Goal: Task Accomplishment & Management: Manage account settings

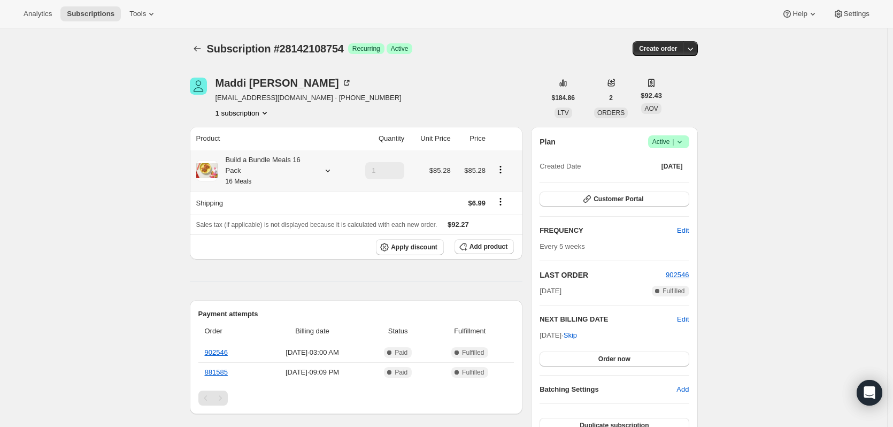
click at [327, 170] on icon at bounding box center [327, 170] width 11 height 11
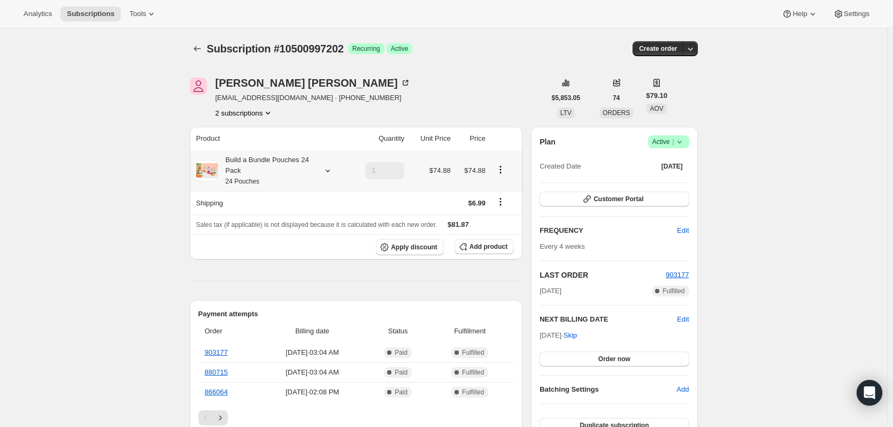
click at [264, 165] on div "Build a Bundle Pouches 24 Pack 24 Pouches" at bounding box center [266, 171] width 96 height 32
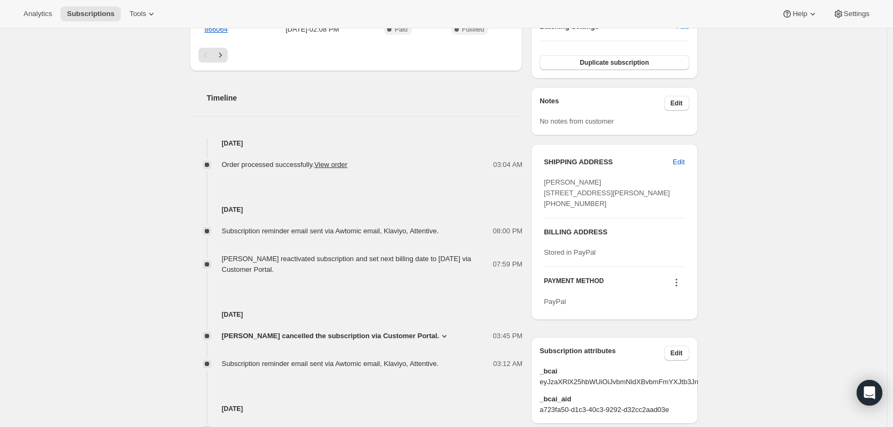
scroll to position [374, 0]
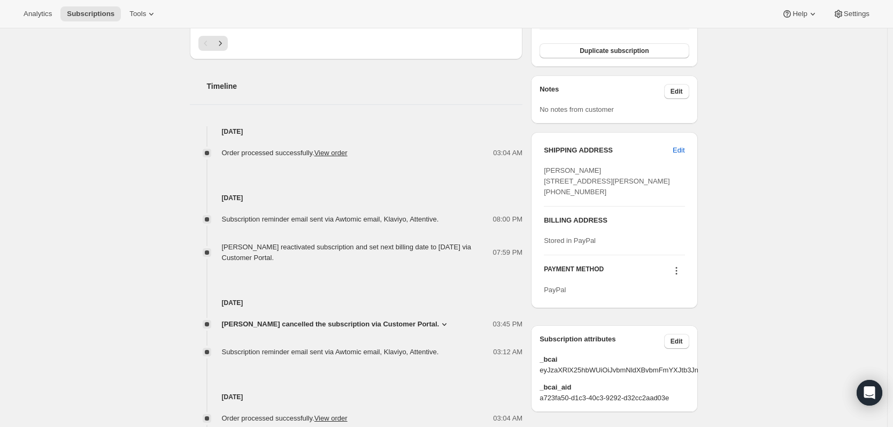
click at [439, 323] on icon at bounding box center [444, 324] width 11 height 11
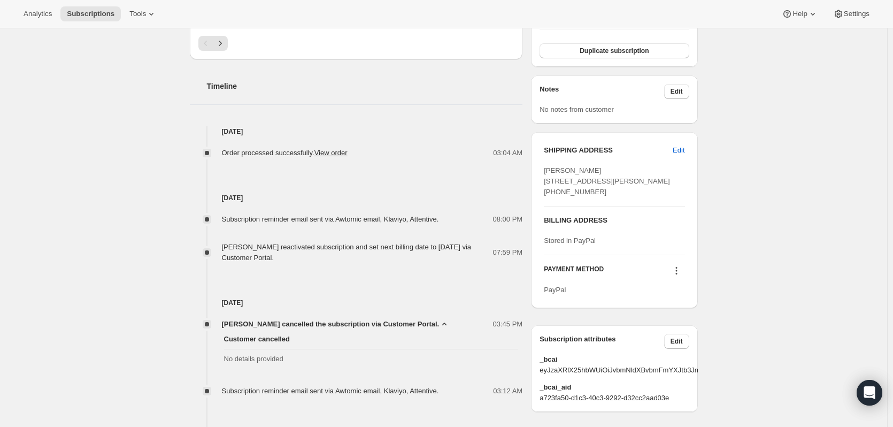
click at [439, 323] on icon at bounding box center [444, 324] width 11 height 11
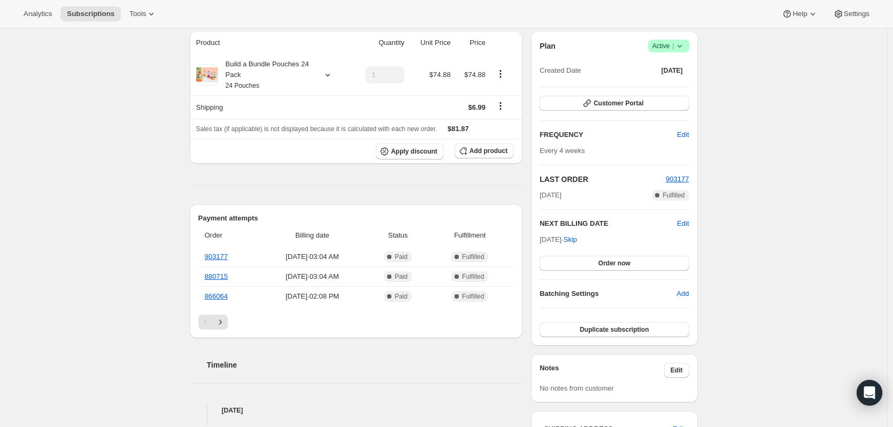
scroll to position [0, 0]
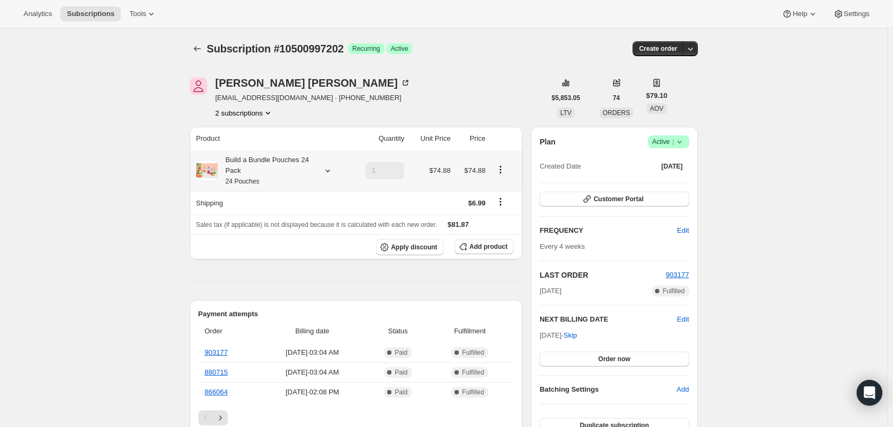
click at [325, 171] on icon at bounding box center [327, 170] width 11 height 11
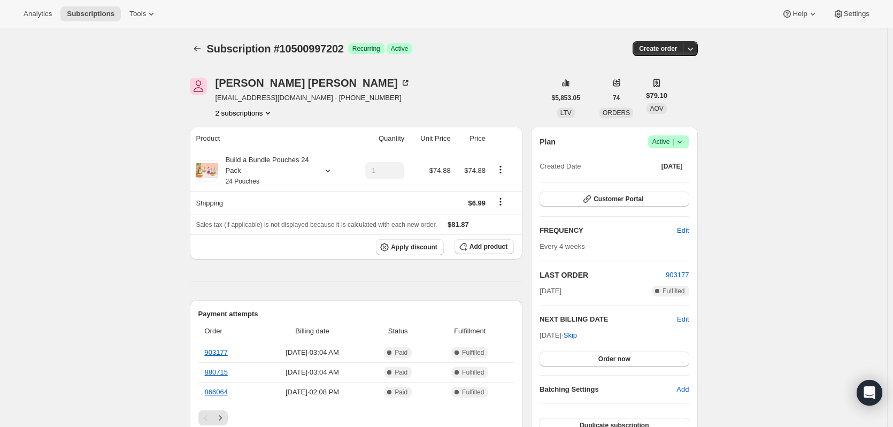
click at [263, 113] on button "2 subscriptions" at bounding box center [245, 112] width 58 height 11
click at [226, 152] on span "5044469842" at bounding box center [229, 151] width 39 height 8
click at [291, 175] on div "Build a Bundle Pouches 24 Pack 24 Pouches" at bounding box center [266, 171] width 96 height 32
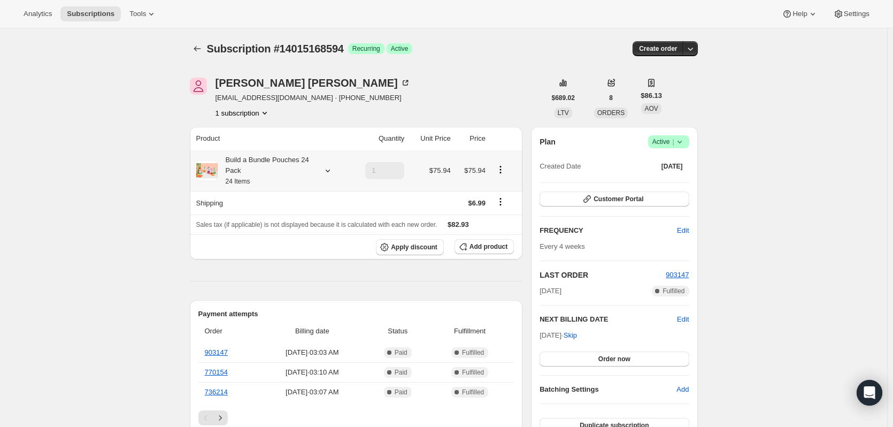
click at [319, 169] on div "Build a Bundle Pouches 24 Pack 24 Items" at bounding box center [271, 171] width 151 height 32
click at [331, 168] on icon at bounding box center [327, 170] width 11 height 11
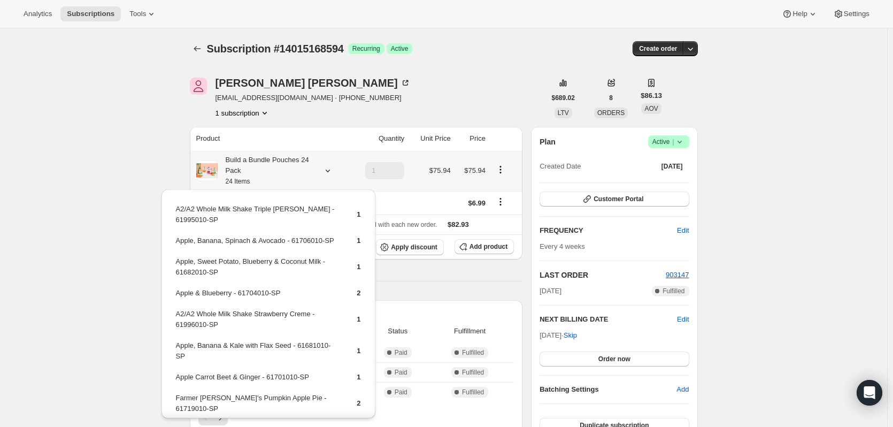
click at [331, 168] on icon at bounding box center [327, 170] width 11 height 11
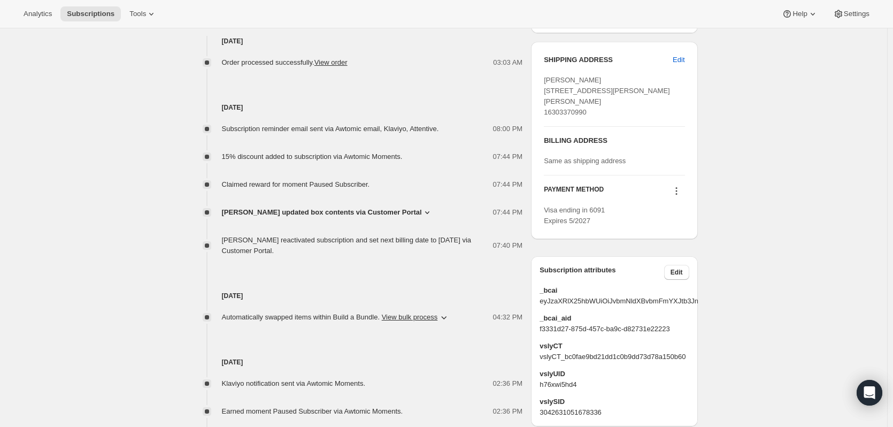
scroll to position [481, 0]
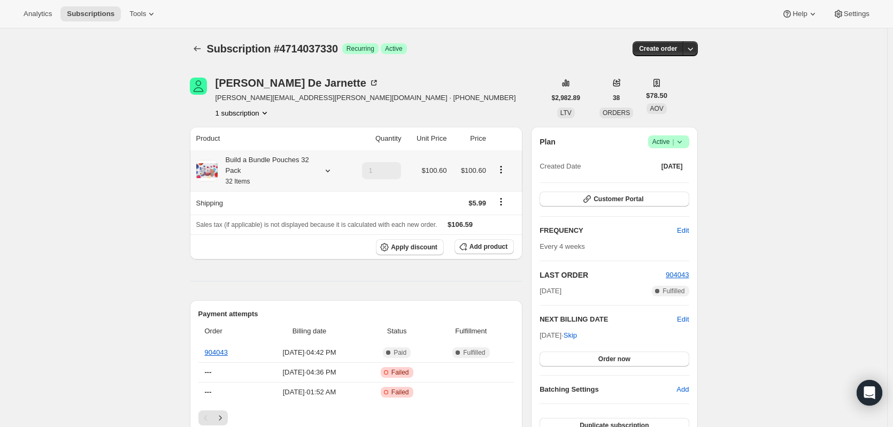
click at [322, 168] on div at bounding box center [325, 170] width 15 height 11
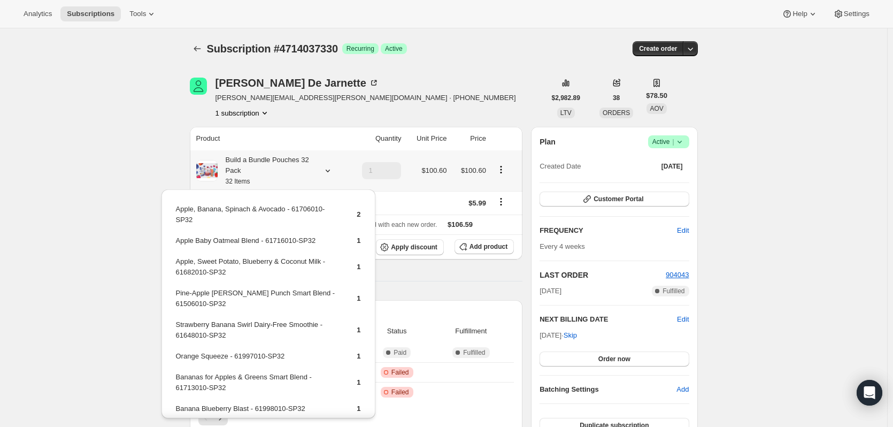
click at [322, 168] on div at bounding box center [325, 170] width 15 height 11
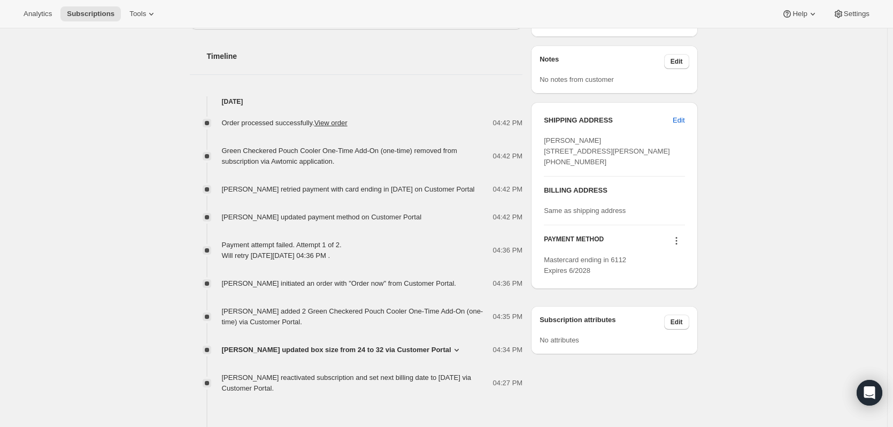
scroll to position [428, 0]
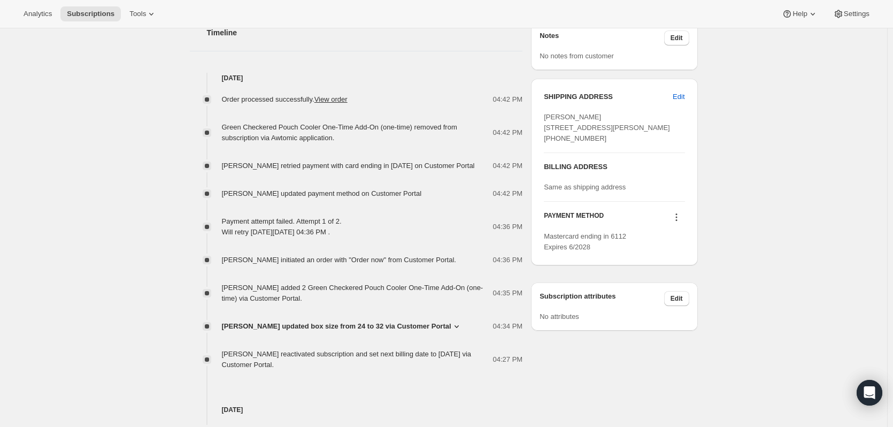
click at [321, 326] on span "Brett De Jarnette updated box size from 24 to 32 via Customer Portal" at bounding box center [336, 326] width 229 height 11
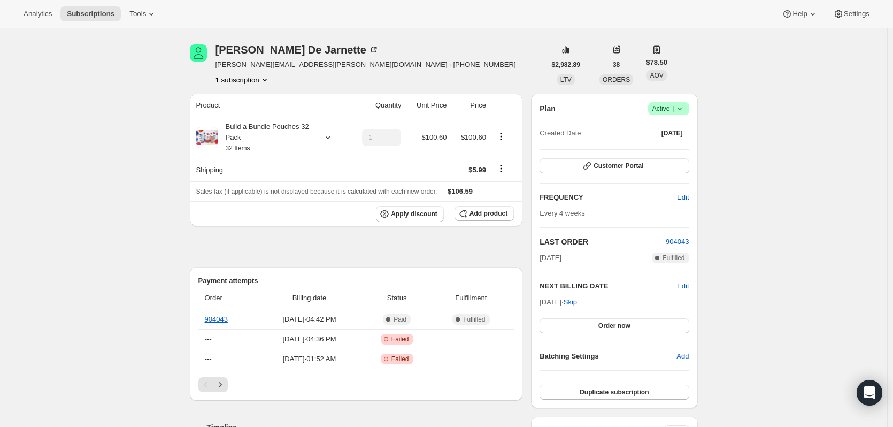
scroll to position [0, 0]
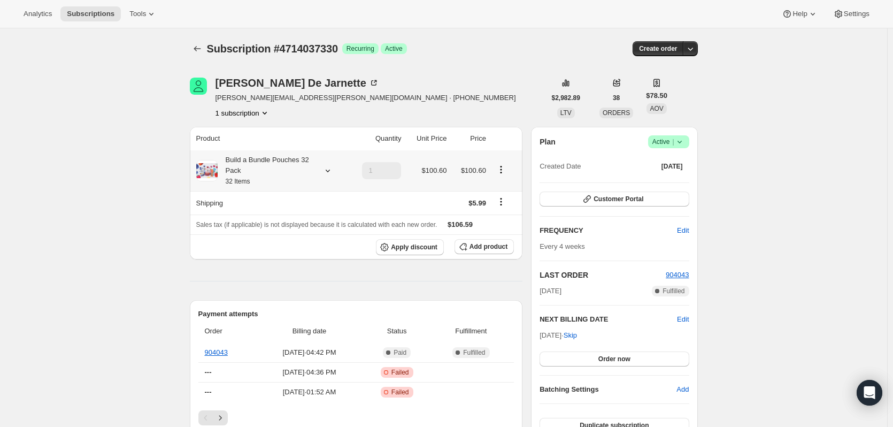
click at [237, 170] on div "Build a Bundle Pouches 32 Pack 32 Items" at bounding box center [266, 171] width 96 height 32
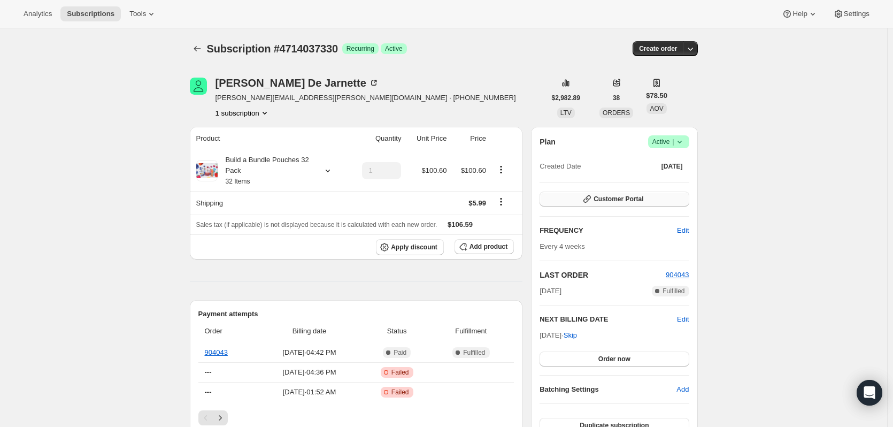
click at [620, 201] on span "Customer Portal" at bounding box center [619, 199] width 50 height 9
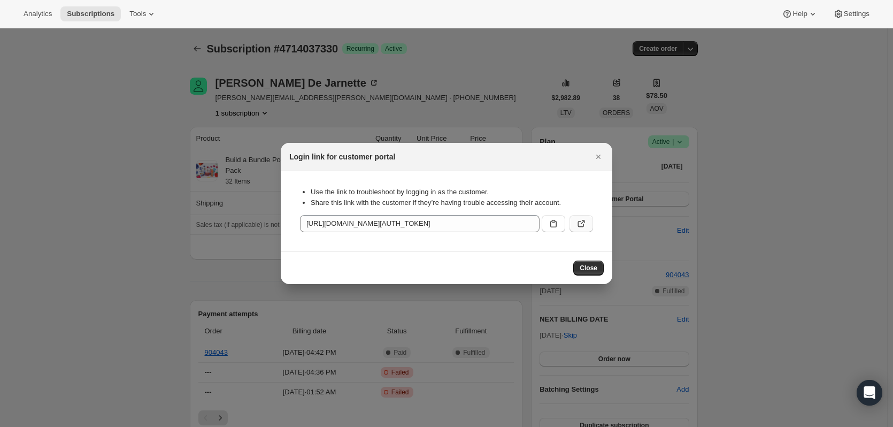
click at [582, 223] on icon ":rbt:" at bounding box center [583, 222] width 4 height 4
click at [601, 156] on icon "Close" at bounding box center [598, 156] width 11 height 11
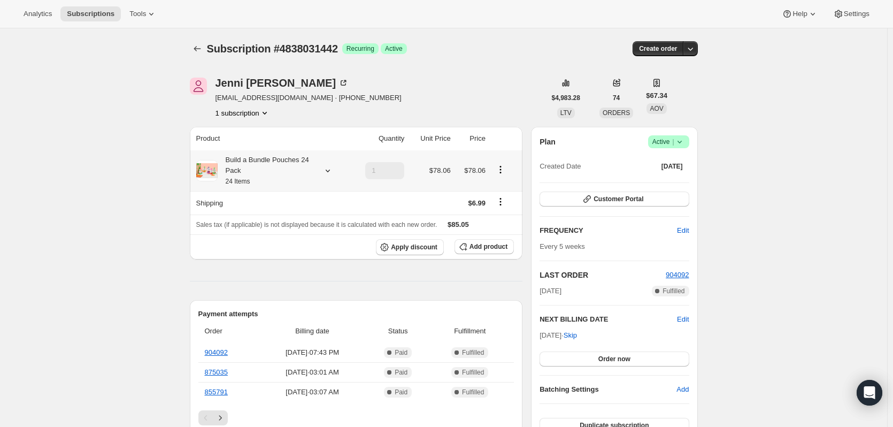
click at [277, 166] on div "Build a Bundle Pouches 24 Pack 24 Items" at bounding box center [266, 171] width 96 height 32
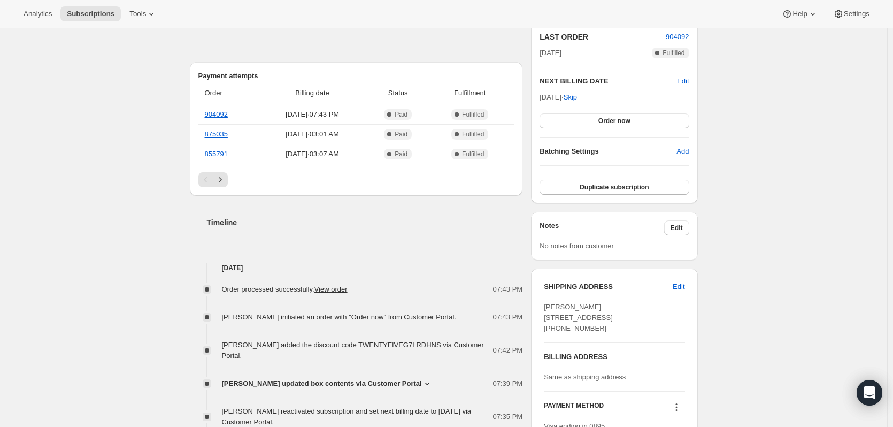
scroll to position [374, 0]
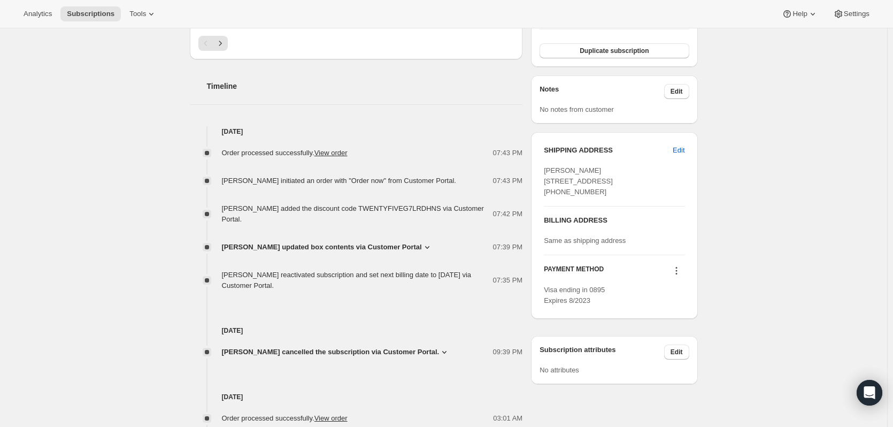
click at [339, 242] on span "Jenni Colman updated box contents via Customer Portal" at bounding box center [322, 247] width 200 height 11
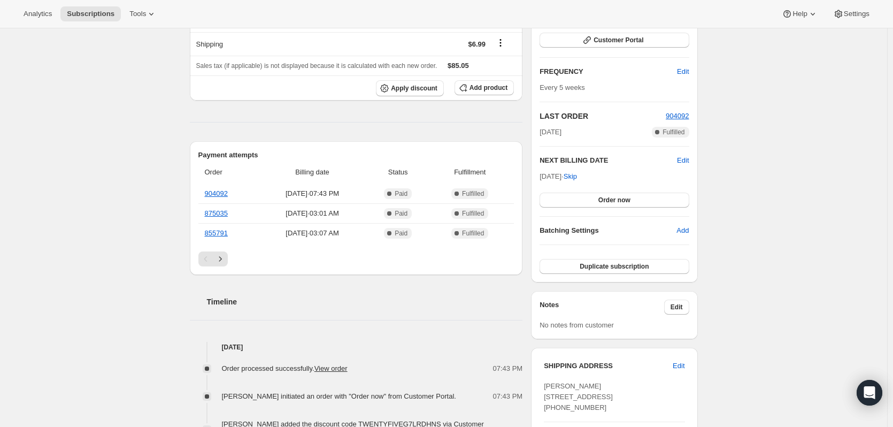
scroll to position [107, 0]
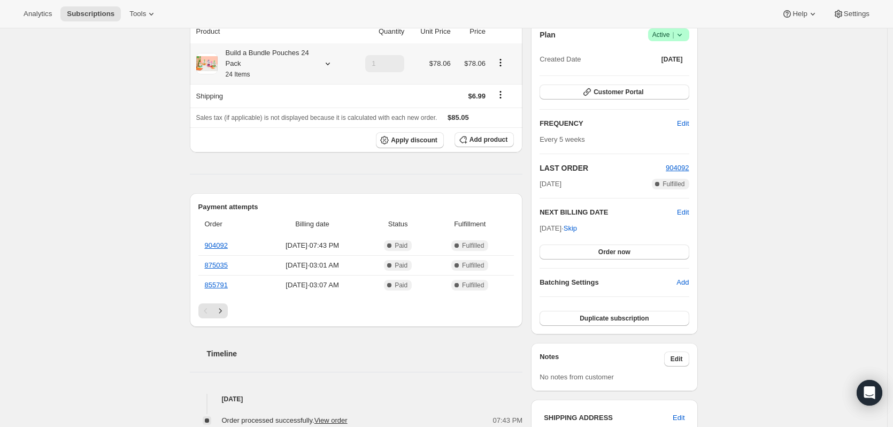
click at [333, 61] on icon at bounding box center [327, 63] width 11 height 11
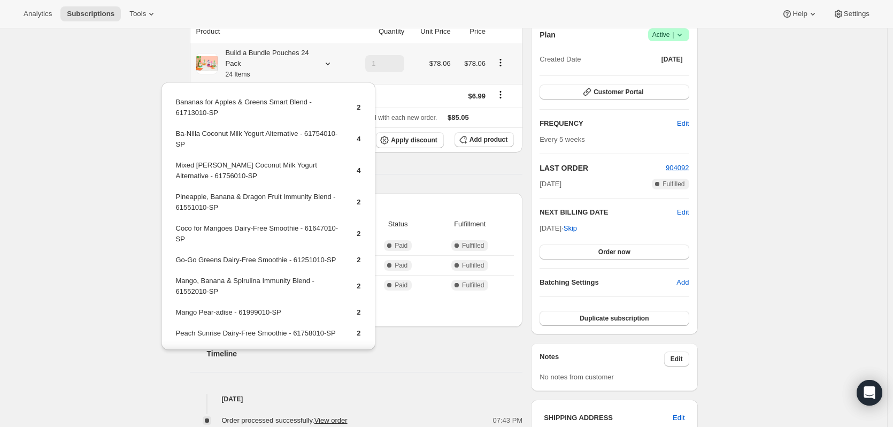
click at [329, 64] on icon at bounding box center [327, 64] width 4 height 3
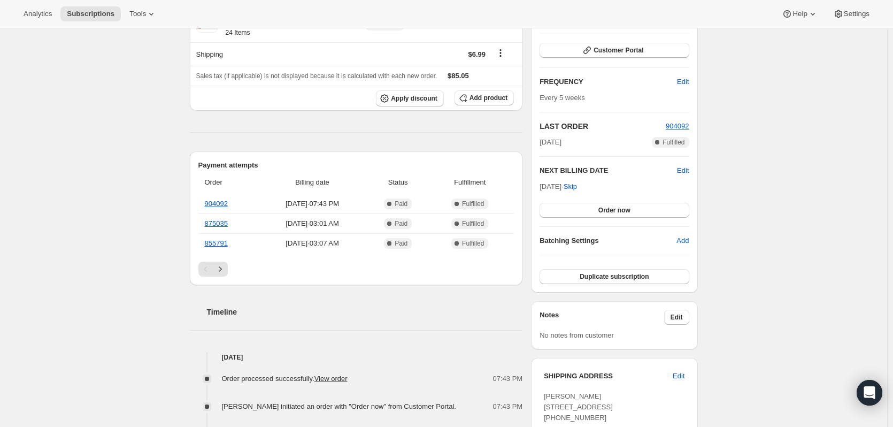
scroll to position [160, 0]
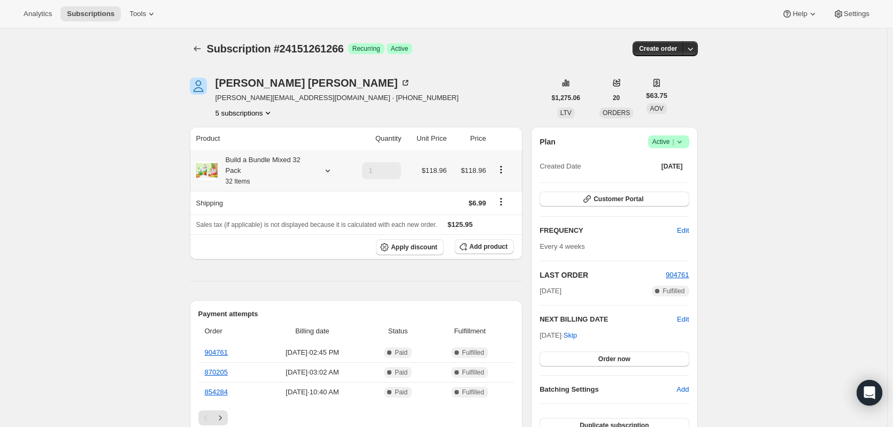
click at [256, 171] on div "Build a Bundle Mixed 32 Pack 32 Items" at bounding box center [266, 171] width 96 height 32
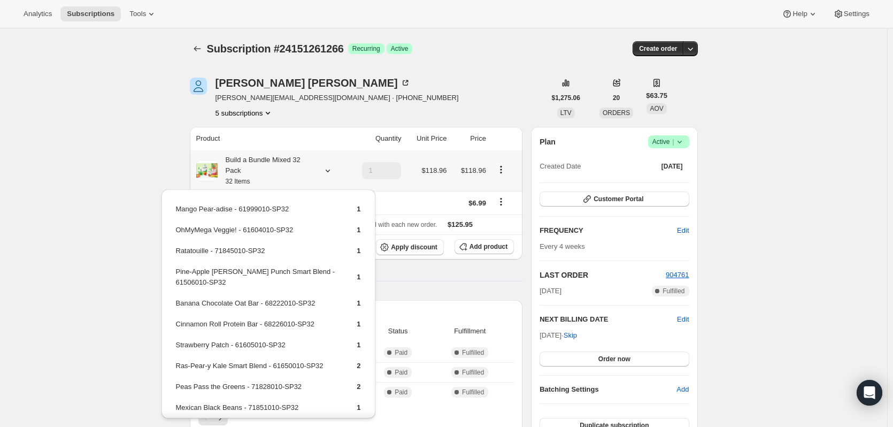
click at [272, 165] on div "Build a Bundle Mixed 32 Pack 32 Items" at bounding box center [266, 171] width 96 height 32
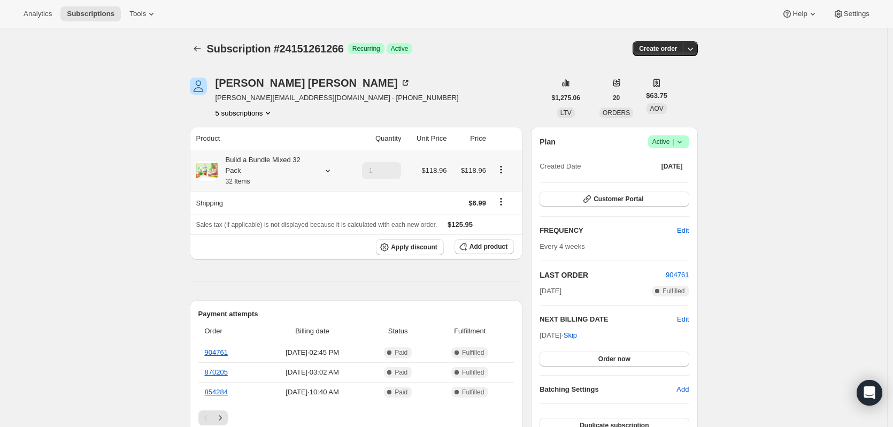
click at [289, 174] on div "Build a Bundle Mixed 32 Pack 32 Items" at bounding box center [266, 171] width 96 height 32
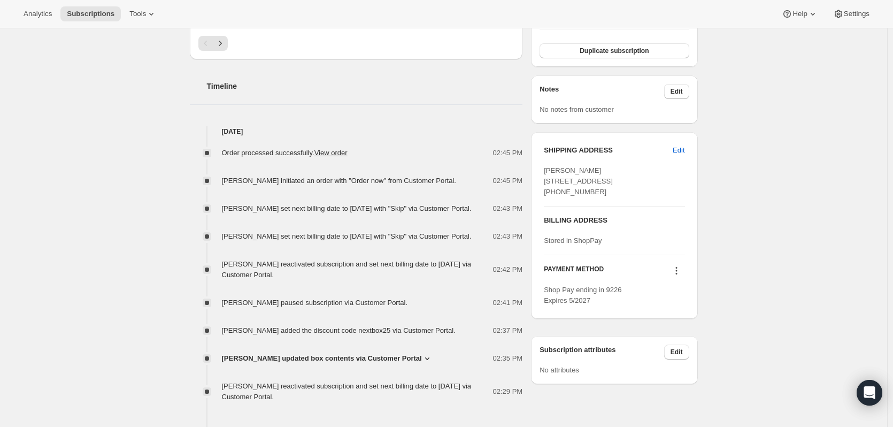
scroll to position [428, 0]
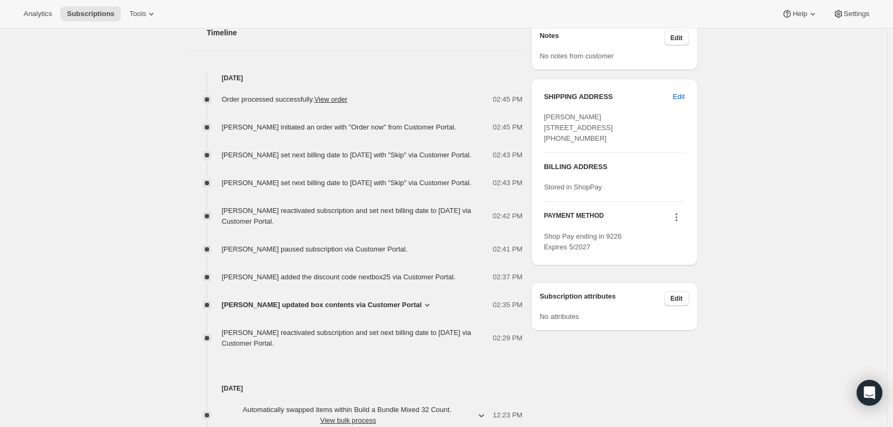
click at [367, 310] on span "Nicole Schwartz updated box contents via Customer Portal" at bounding box center [322, 304] width 200 height 11
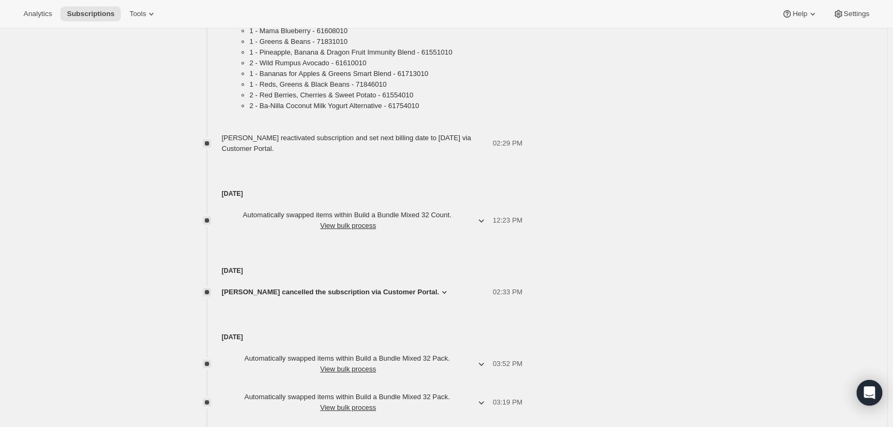
scroll to position [1230, 0]
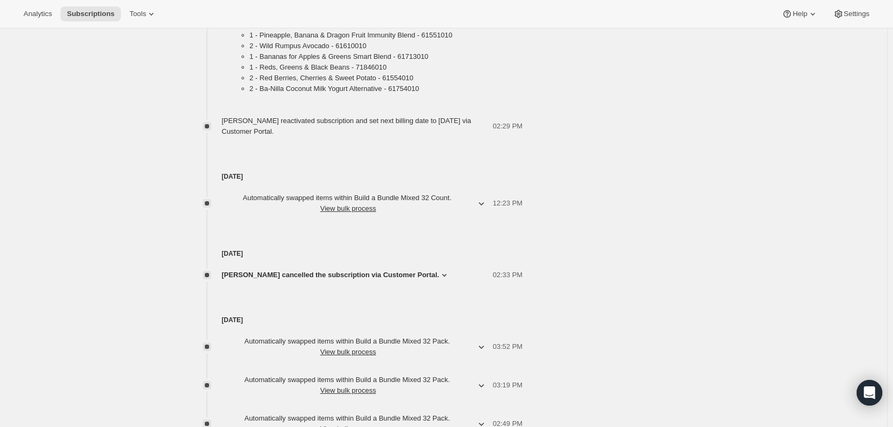
click at [450, 214] on span "Automatically swapped items within Build a Bundle Mixed 32 Count . View bulk pr…" at bounding box center [348, 203] width 253 height 21
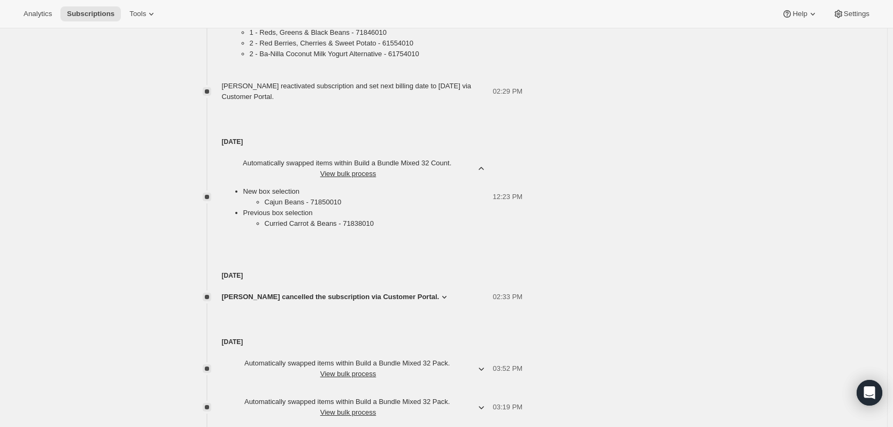
scroll to position [1284, 0]
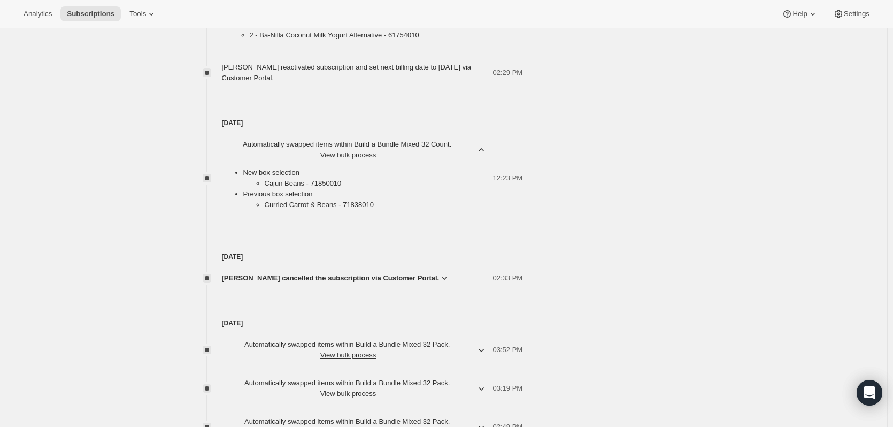
click at [422, 283] on span "Nicole Schwartz cancelled the subscription via Customer Portal." at bounding box center [331, 278] width 218 height 11
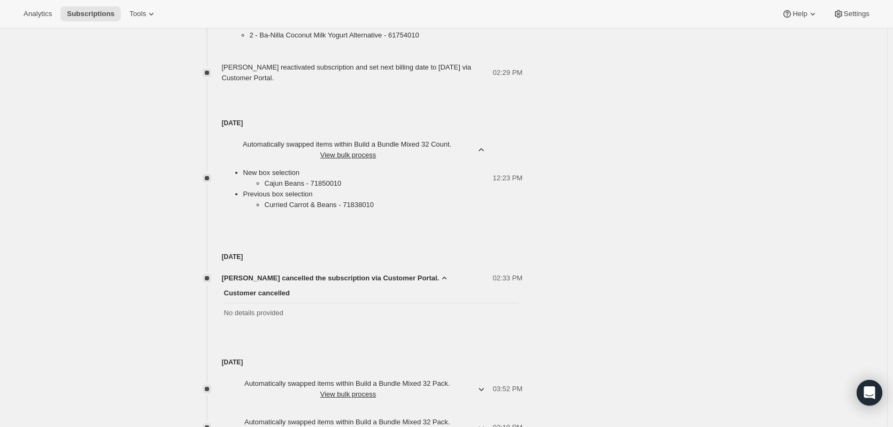
click at [422, 283] on span "Nicole Schwartz cancelled the subscription via Customer Portal." at bounding box center [331, 278] width 218 height 11
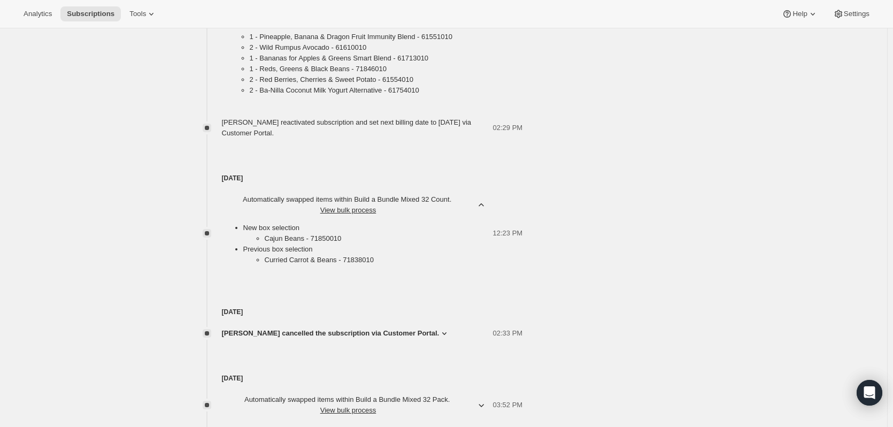
scroll to position [1177, 0]
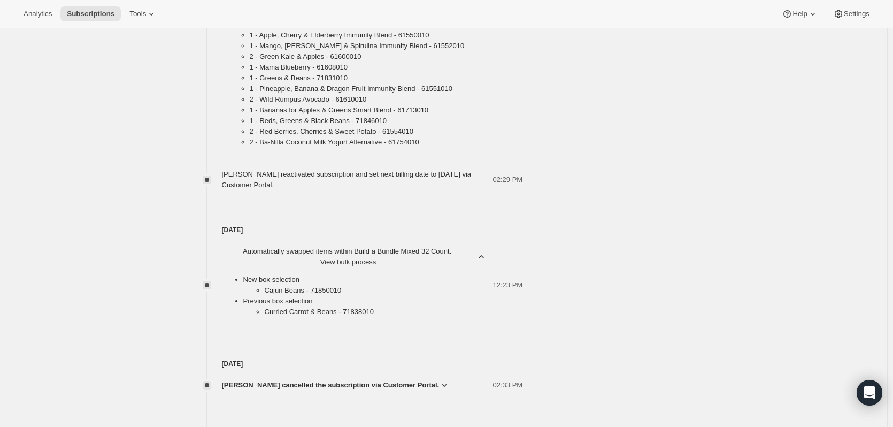
click at [294, 267] on span "Automatically swapped items within Build a Bundle Mixed 32 Count . View bulk pr…" at bounding box center [348, 256] width 253 height 21
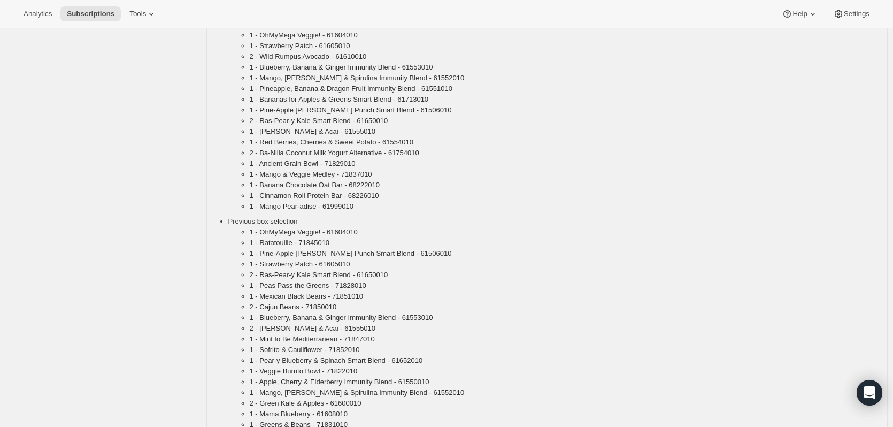
scroll to position [802, 0]
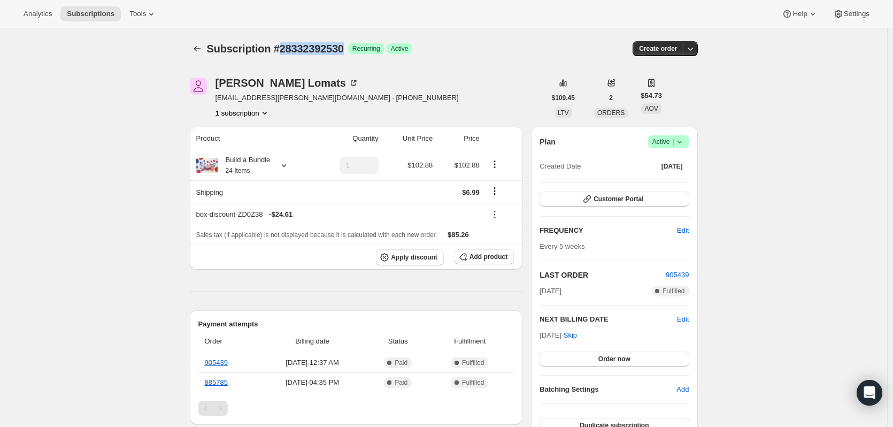
drag, startPoint x: 347, startPoint y: 49, endPoint x: 280, endPoint y: 53, distance: 66.5
click at [280, 53] on span "Subscription #28332392530" at bounding box center [275, 49] width 137 height 12
copy span "28332392530"
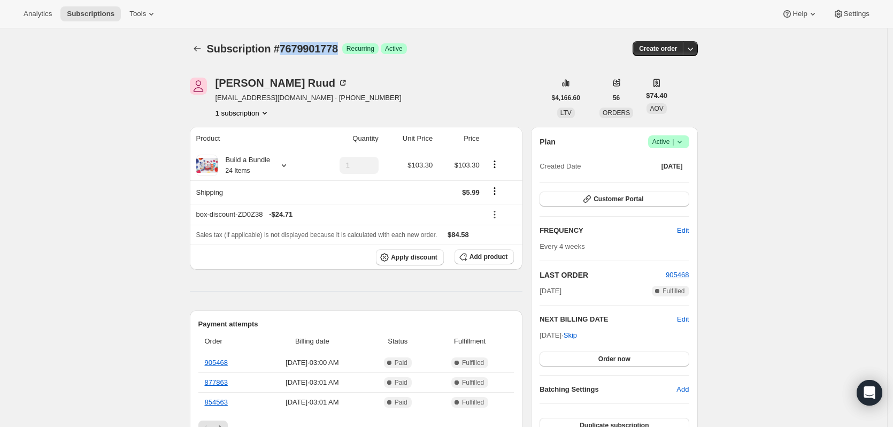
drag, startPoint x: 341, startPoint y: 49, endPoint x: 281, endPoint y: 49, distance: 59.4
click at [281, 49] on span "Subscription #7679901778" at bounding box center [272, 49] width 131 height 12
copy span "7679901778"
drag, startPoint x: 281, startPoint y: 50, endPoint x: 348, endPoint y: 53, distance: 66.9
click at [348, 53] on div "Subscription #11091411026 Success Recurring Success Active" at bounding box center [362, 48] width 310 height 15
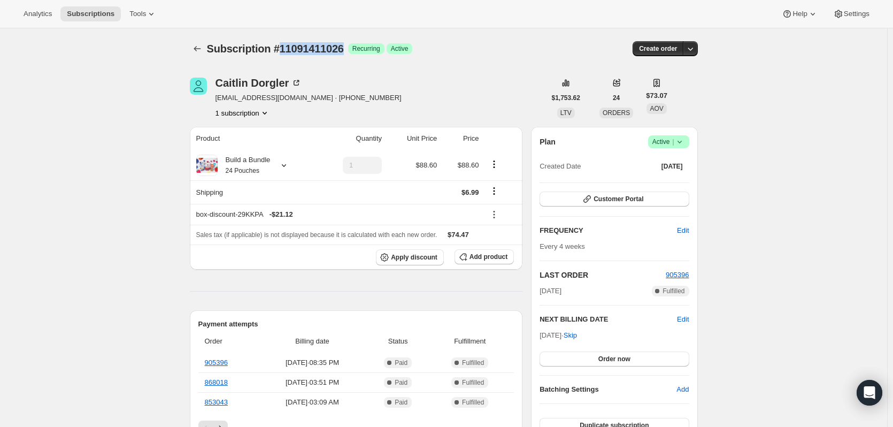
copy span "11091411026"
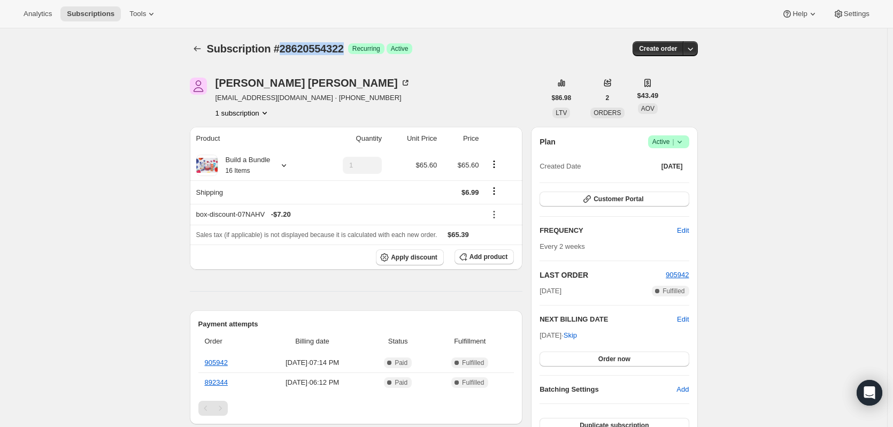
drag, startPoint x: 282, startPoint y: 49, endPoint x: 345, endPoint y: 45, distance: 63.2
click at [344, 45] on span "Subscription #28620554322" at bounding box center [275, 49] width 137 height 12
copy span "28620554322"
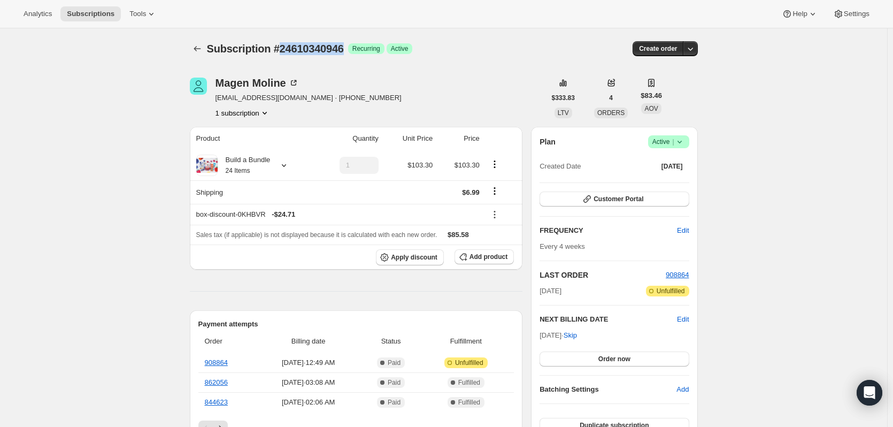
drag, startPoint x: 281, startPoint y: 48, endPoint x: 347, endPoint y: 53, distance: 65.5
click at [344, 51] on span "Subscription #24610340946" at bounding box center [275, 49] width 137 height 12
copy span "24610340946"
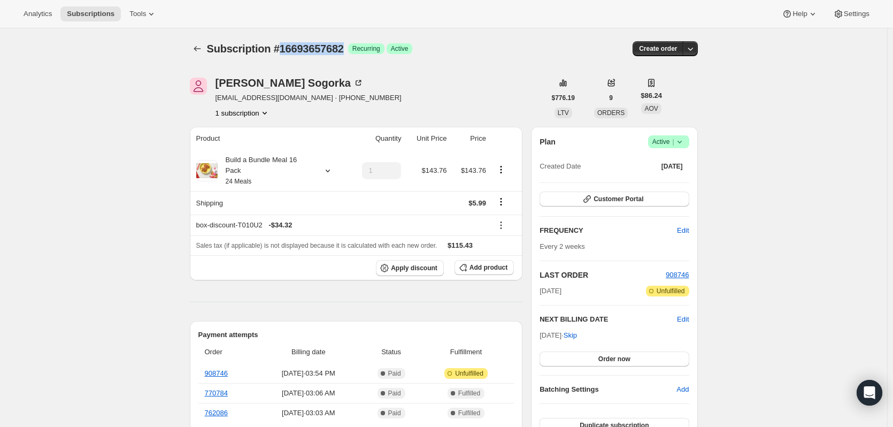
drag, startPoint x: 345, startPoint y: 50, endPoint x: 283, endPoint y: 44, distance: 62.8
click at [283, 44] on span "Subscription #16693657682" at bounding box center [275, 49] width 137 height 12
copy span "16693657682"
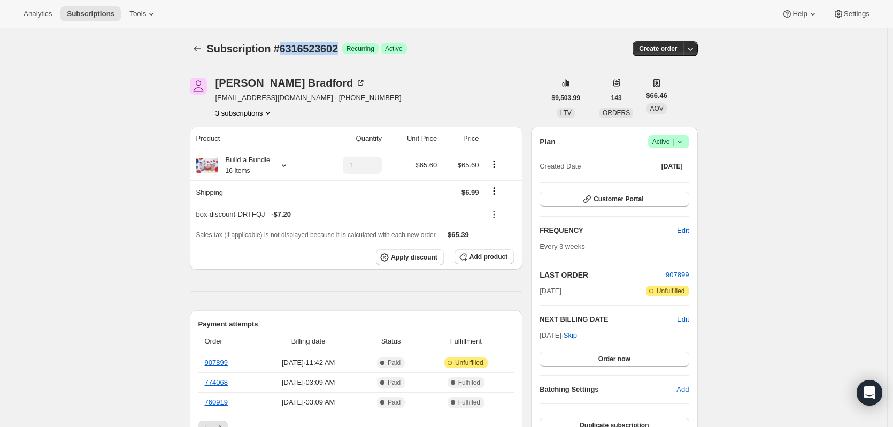
drag, startPoint x: 339, startPoint y: 50, endPoint x: 280, endPoint y: 47, distance: 58.9
click at [280, 47] on span "Subscription #6316523602" at bounding box center [272, 49] width 131 height 12
copy span "6316523602"
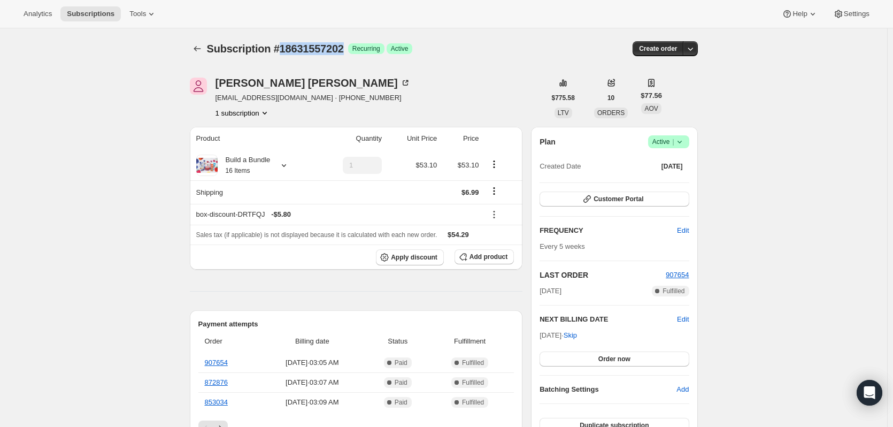
drag, startPoint x: 281, startPoint y: 47, endPoint x: 346, endPoint y: 47, distance: 65.2
click at [344, 47] on span "Subscription #18631557202" at bounding box center [275, 49] width 137 height 12
copy span "18631557202"
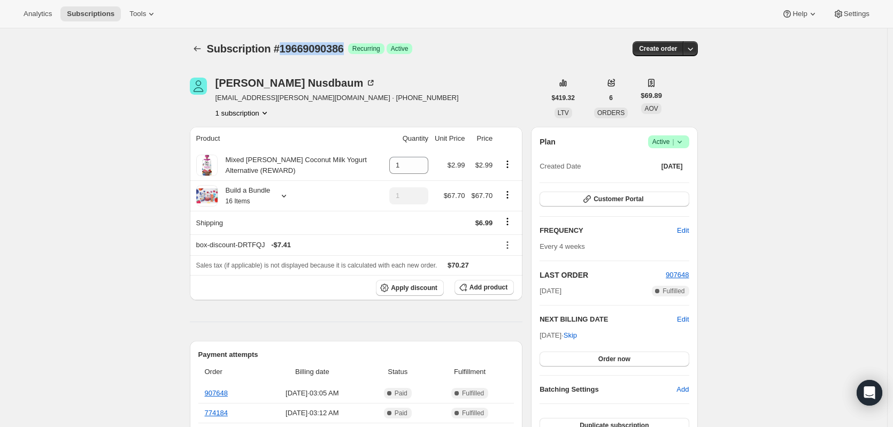
drag, startPoint x: 281, startPoint y: 48, endPoint x: 346, endPoint y: 52, distance: 65.4
click at [344, 52] on span "Subscription #19669090386" at bounding box center [275, 49] width 137 height 12
copy span "19669090386"
click at [45, 11] on span "Analytics" at bounding box center [38, 14] width 28 height 9
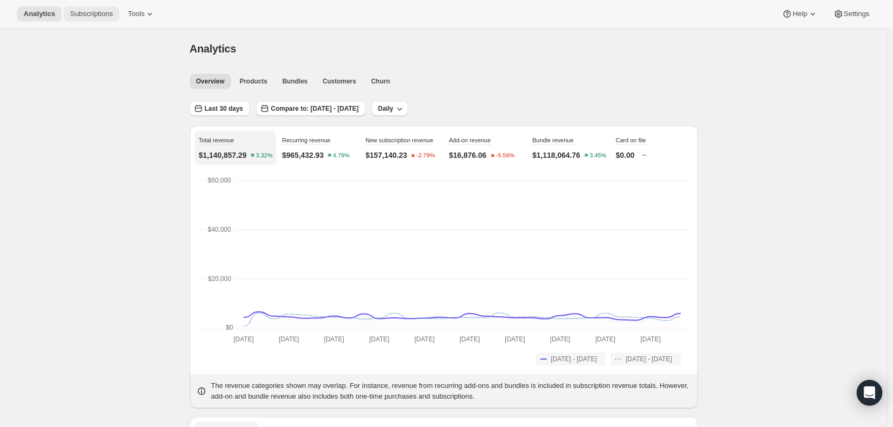
click at [71, 13] on span "Subscriptions" at bounding box center [91, 14] width 43 height 9
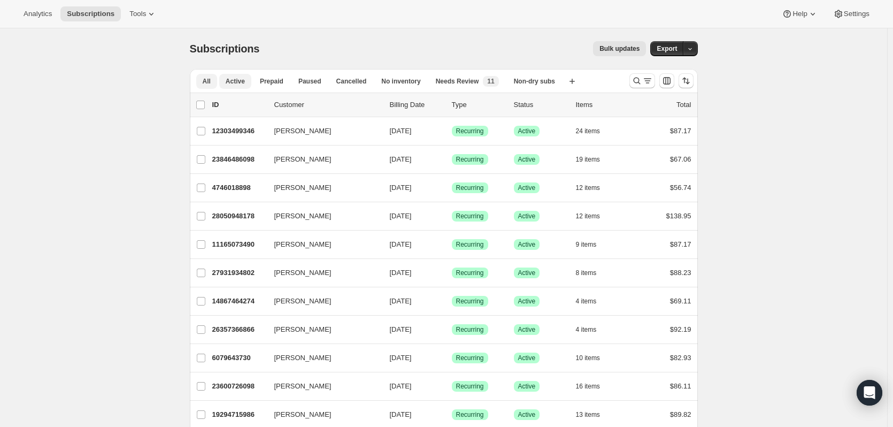
click at [244, 85] on span "Active" at bounding box center [235, 81] width 19 height 9
click at [675, 56] on button "Export" at bounding box center [666, 48] width 33 height 15
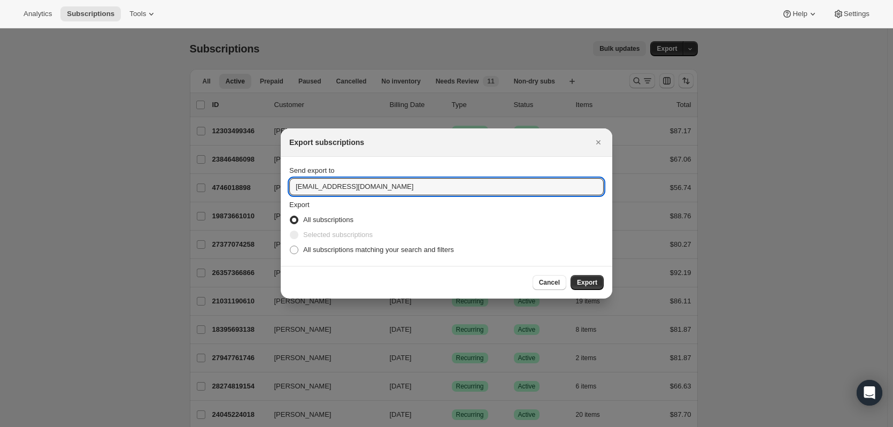
drag, startPoint x: 308, startPoint y: 187, endPoint x: 267, endPoint y: 188, distance: 40.7
type input "ellen@uponafarm.com"
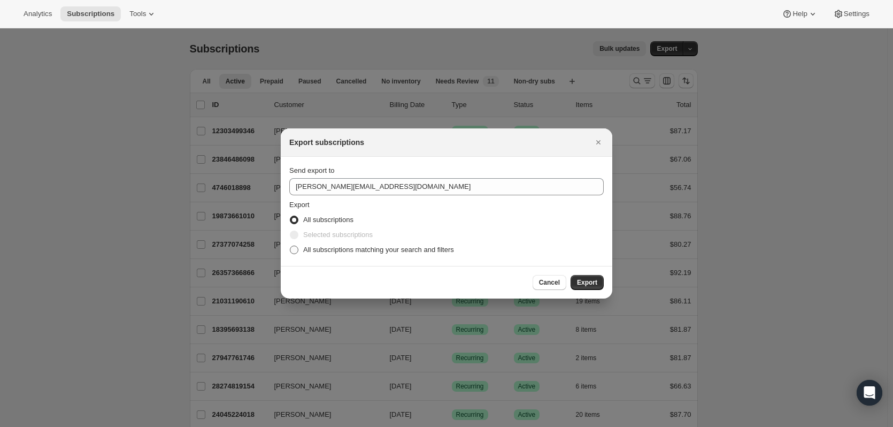
click at [330, 251] on span "All subscriptions matching your search and filters" at bounding box center [378, 249] width 151 height 8
click at [290, 246] on input "All subscriptions matching your search and filters" at bounding box center [290, 245] width 1 height 1
radio input "true"
click at [311, 220] on span "All subscriptions" at bounding box center [328, 220] width 50 height 8
click at [290, 216] on input "All subscriptions" at bounding box center [290, 216] width 1 height 1
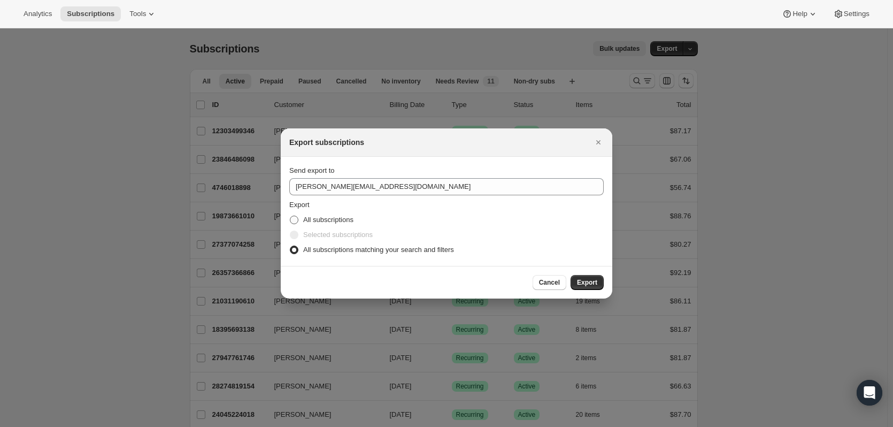
radio input "true"
click at [589, 282] on span "Export" at bounding box center [587, 282] width 20 height 9
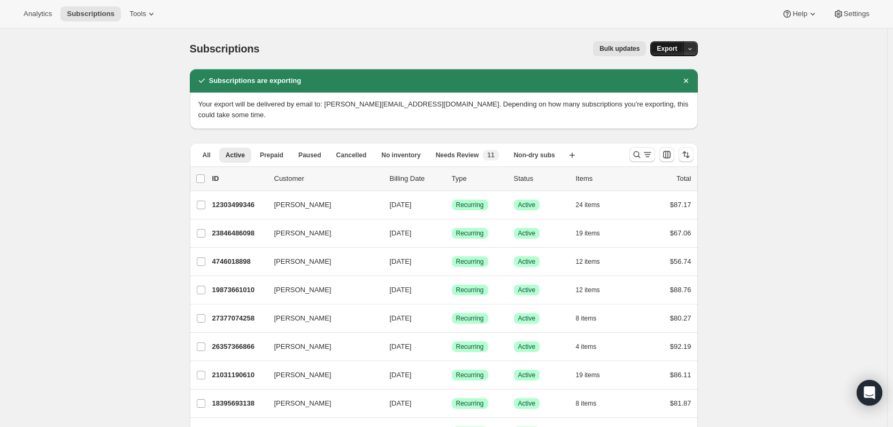
click at [667, 50] on span "Export" at bounding box center [667, 48] width 20 height 9
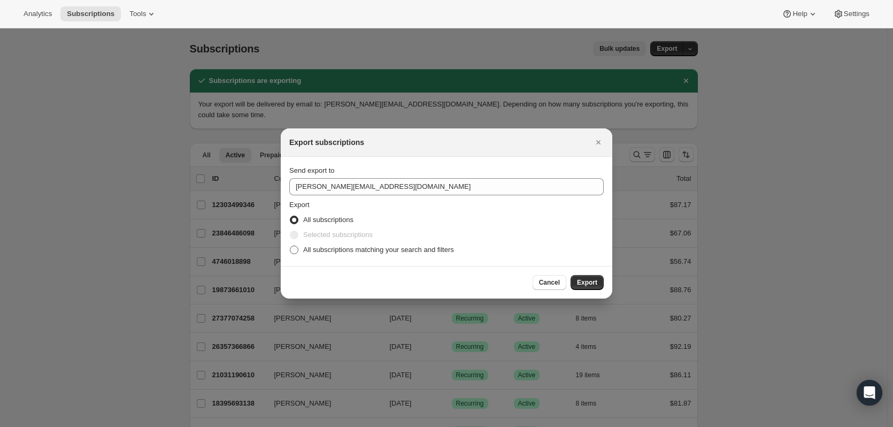
click at [333, 250] on span "All subscriptions matching your search and filters" at bounding box center [378, 249] width 151 height 8
click at [290, 246] on input "All subscriptions matching your search and filters" at bounding box center [290, 245] width 1 height 1
radio input "true"
click at [582, 283] on span "Export" at bounding box center [587, 282] width 20 height 9
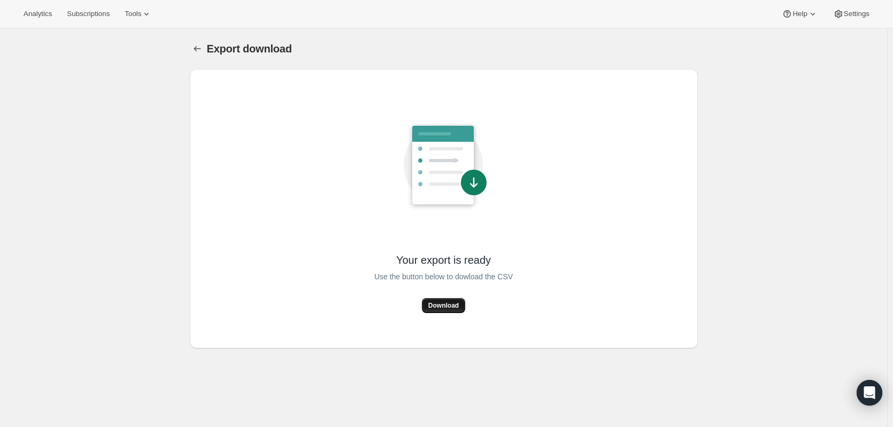
click at [446, 309] on span "Download" at bounding box center [443, 305] width 30 height 9
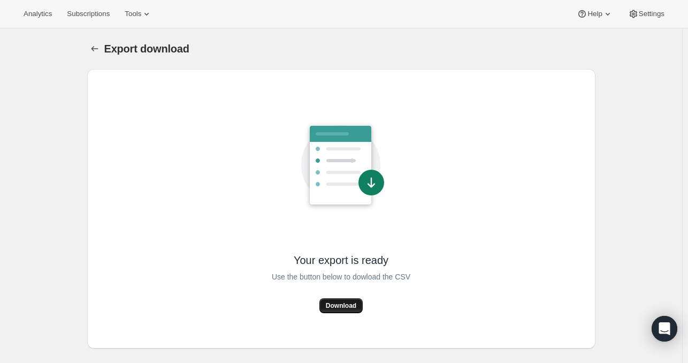
click at [352, 308] on span "Download" at bounding box center [341, 305] width 30 height 9
